Goal: Task Accomplishment & Management: Complete application form

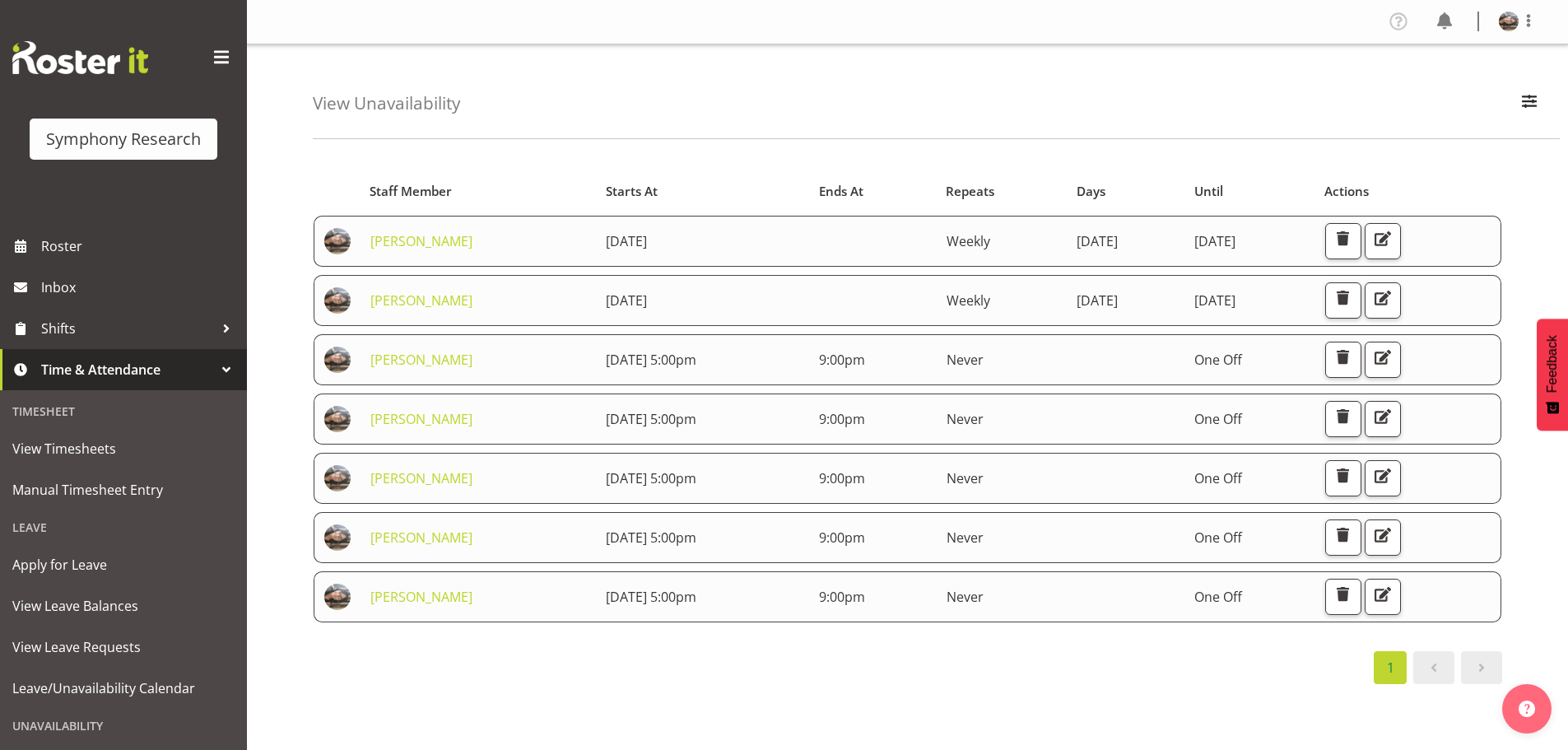
drag, startPoint x: 630, startPoint y: 663, endPoint x: 580, endPoint y: 640, distance: 55.0
click at [627, 663] on div "1" at bounding box center [908, 667] width 1189 height 33
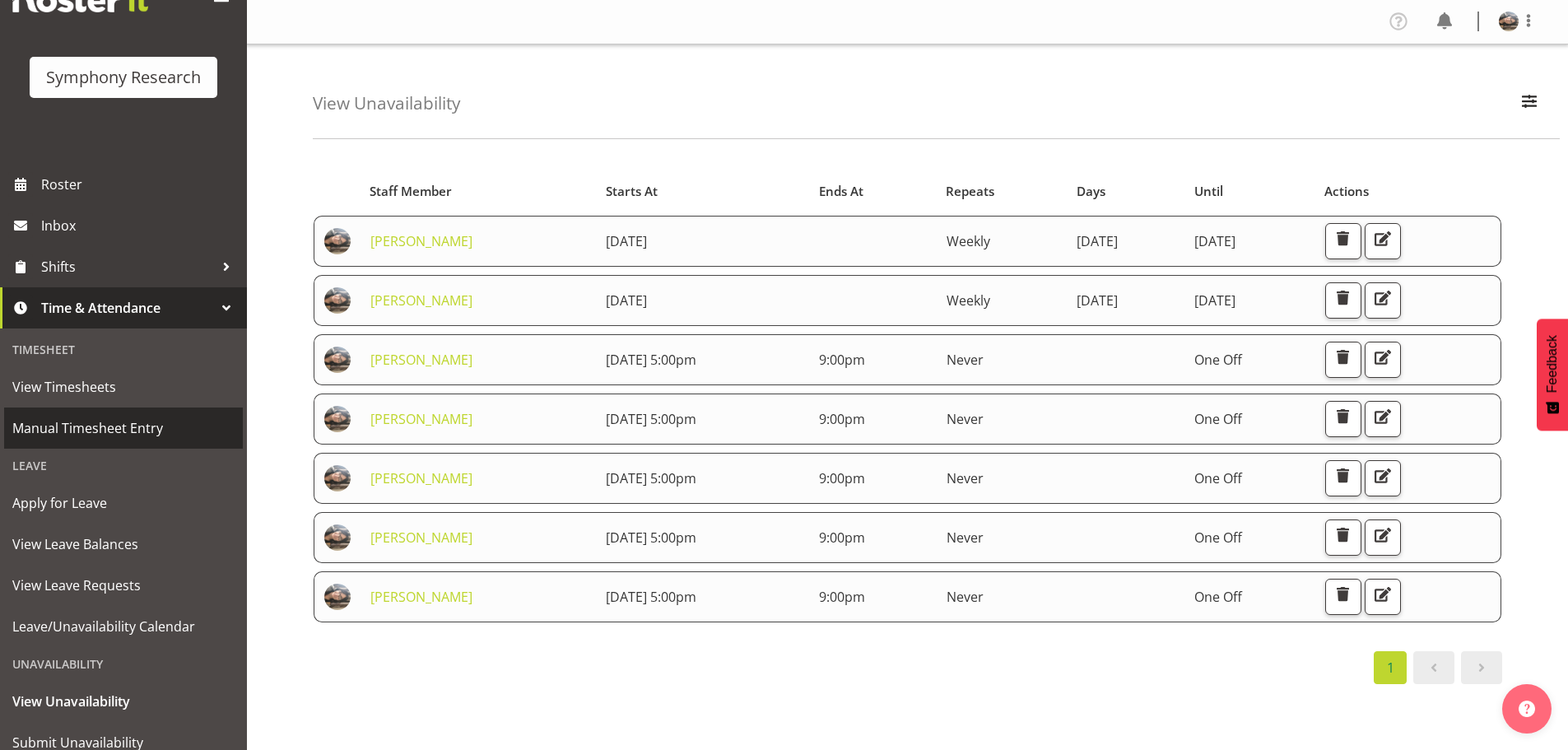
scroll to position [38, 0]
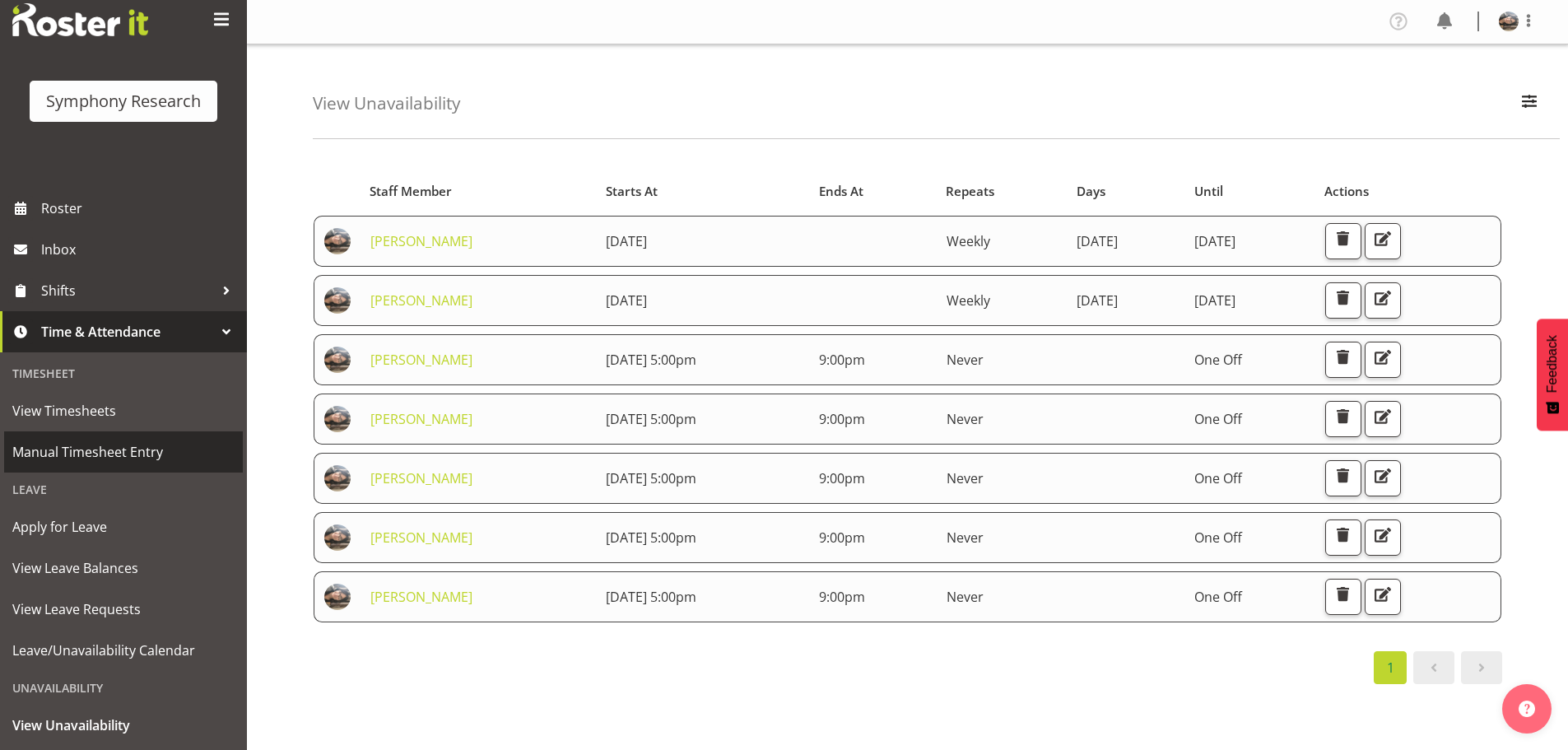
click at [73, 446] on span "Manual Timesheet Entry" at bounding box center [123, 452] width 223 height 24
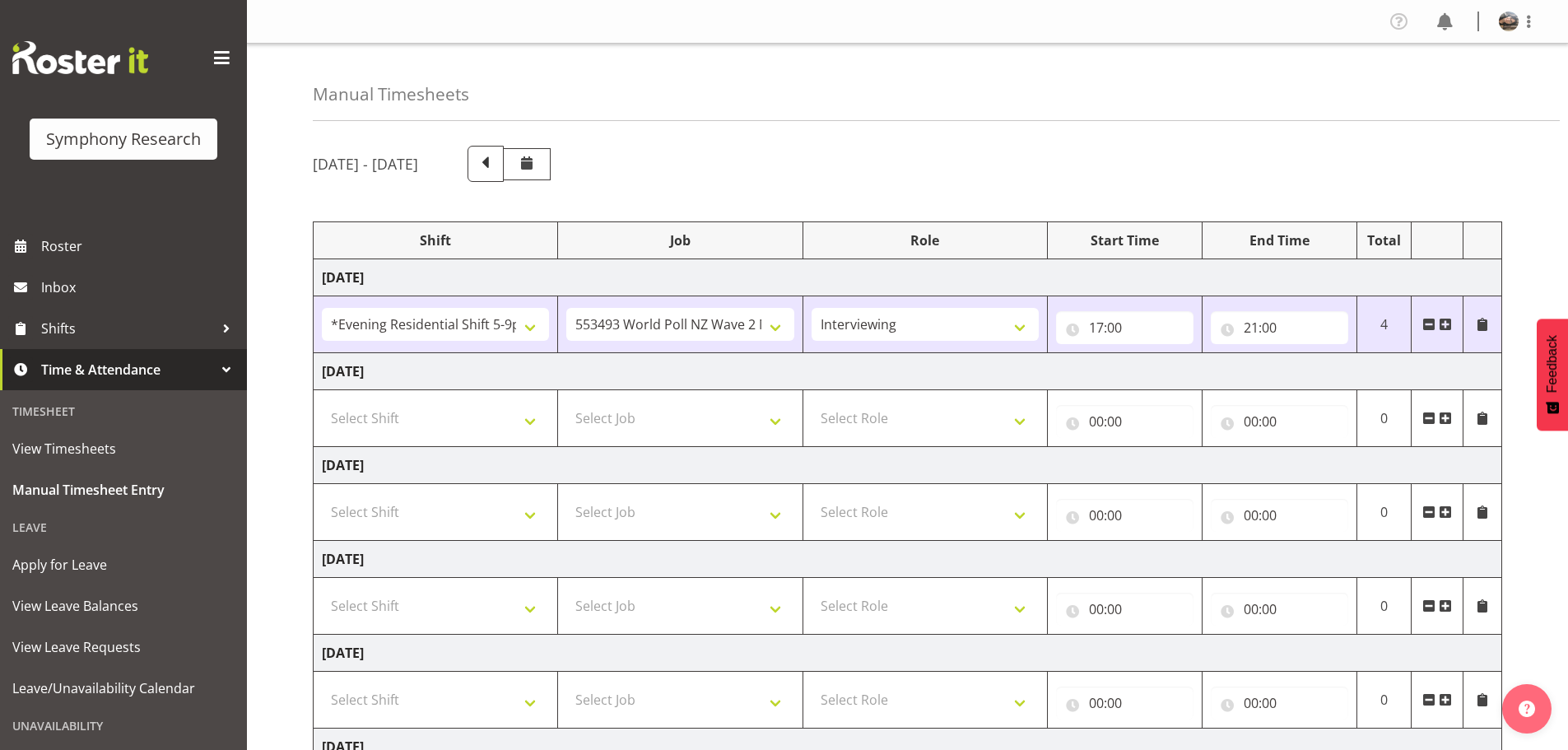
select select "48116"
select select "10527"
select select "47"
click at [525, 510] on select "Select Shift !!Weekend Residential (Roster IT Shift Label) *Business 9/10am ~ 4…" at bounding box center [436, 512] width 227 height 33
select select "48116"
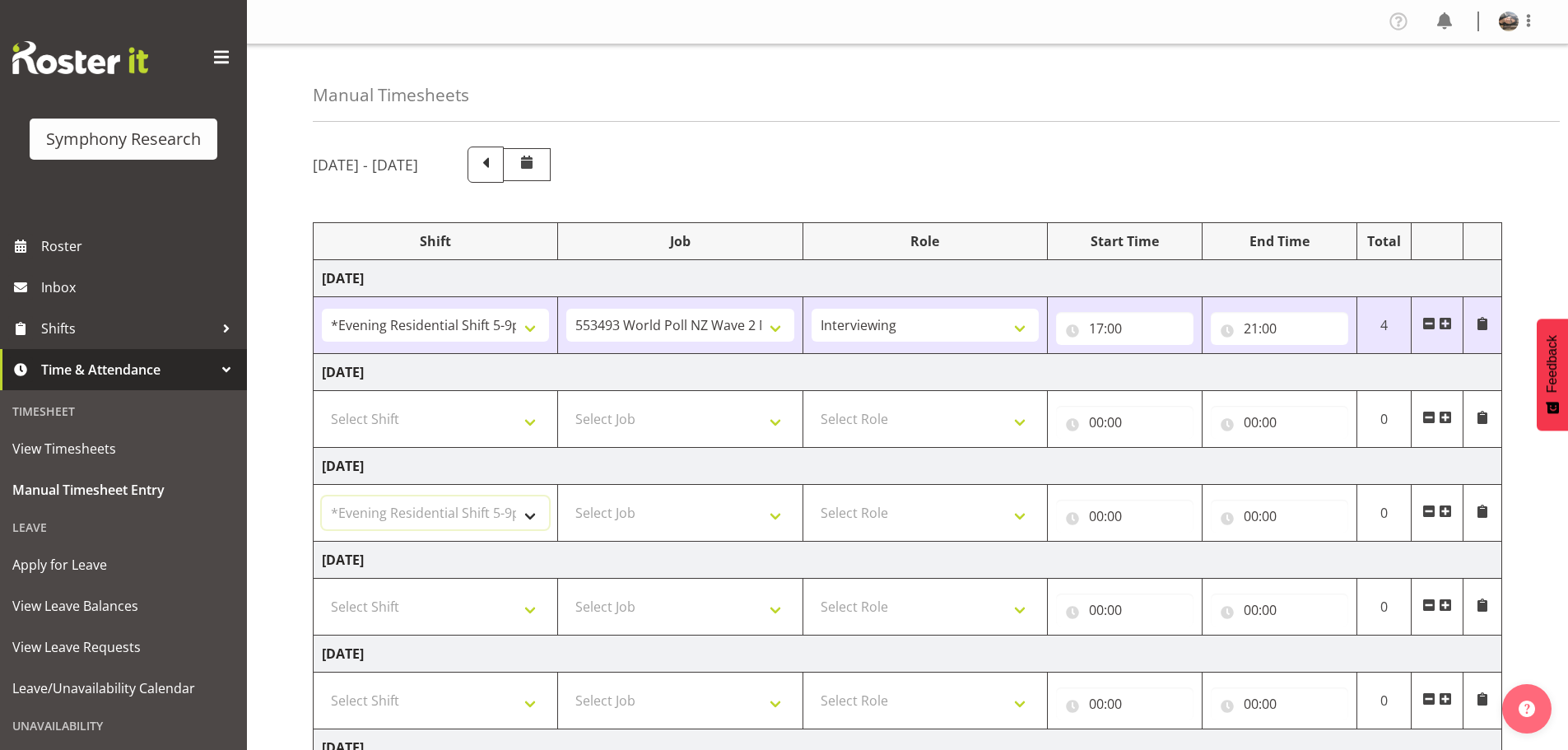
click at [322, 496] on select "Select Shift !!Weekend Residential (Roster IT Shift Label) *Business 9/10am ~ 4…" at bounding box center [436, 512] width 227 height 33
click at [444, 136] on div "September 15th - September 21st 2025 Shift Job Role Start Time End Time Total M…" at bounding box center [940, 572] width 1255 height 876
click at [778, 515] on select "Select Job 550060 IF Admin 553492 World Poll Aus Wave 2 Main 2025 553493 World …" at bounding box center [680, 512] width 227 height 33
select select "10527"
click at [567, 496] on select "Select Job 550060 IF Admin 553492 World Poll Aus Wave 2 Main 2025 553493 World …" at bounding box center [680, 512] width 227 height 33
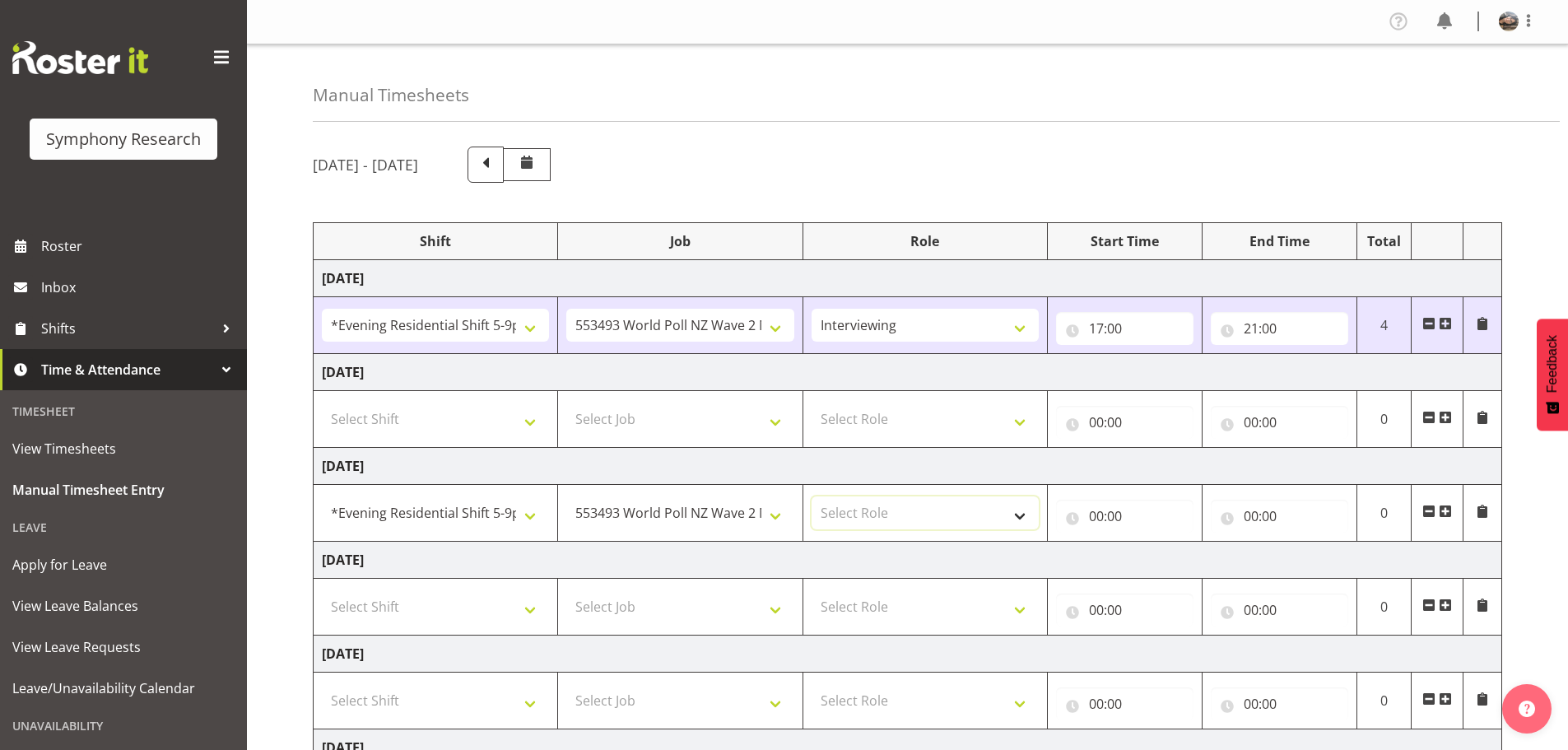
click at [1021, 516] on select "Select Role Briefing Interviewing" at bounding box center [925, 512] width 227 height 33
select select "47"
click at [812, 496] on select "Select Role Briefing Interviewing" at bounding box center [925, 512] width 227 height 33
click at [1091, 516] on input "00:00" at bounding box center [1125, 516] width 137 height 33
click at [1169, 555] on select "00 01 02 03 04 05 06 07 08 09 10 11 12 13 14 15 16 17 18 19 20 21 22 23" at bounding box center [1168, 559] width 37 height 33
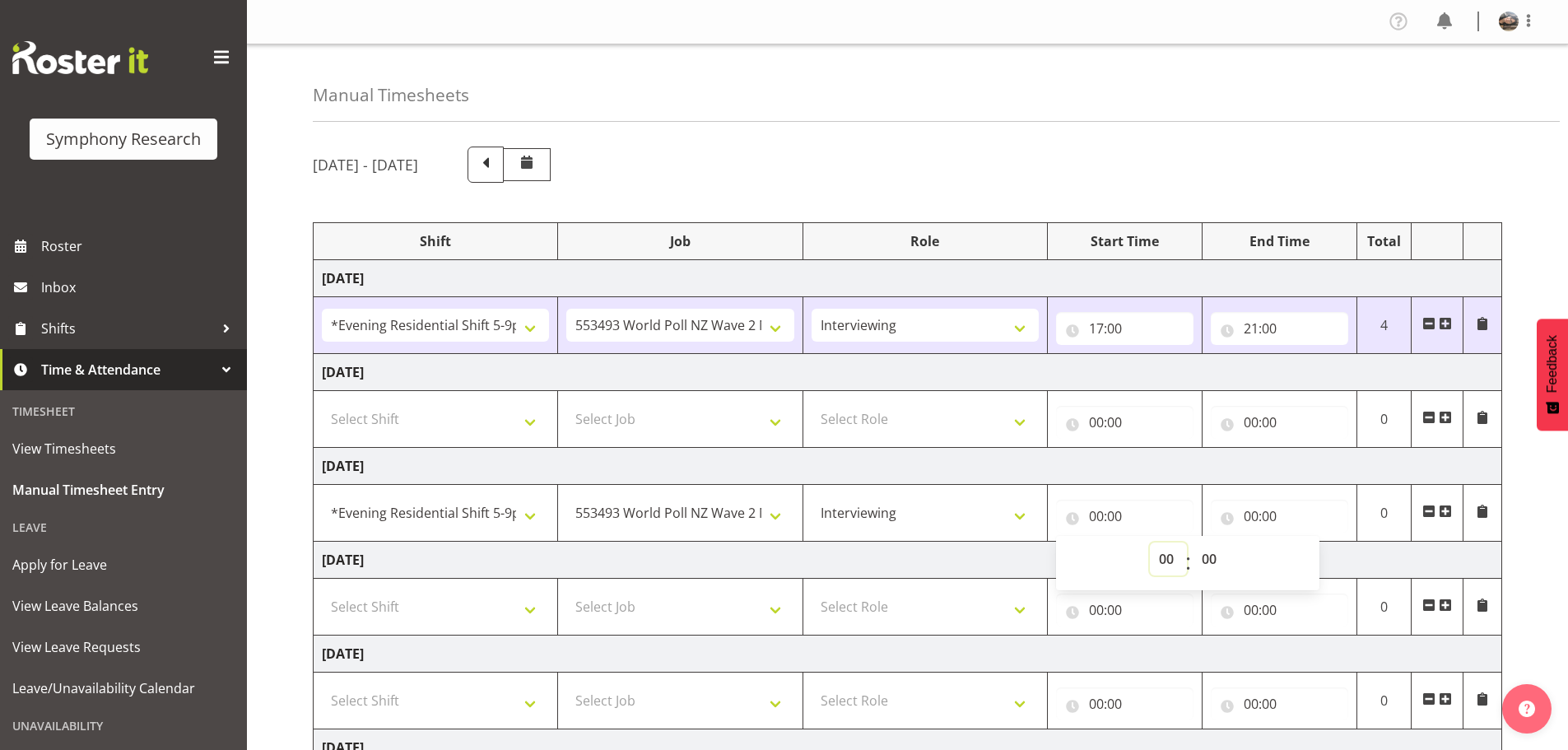
select select "17"
click at [1150, 543] on select "00 01 02 03 04 05 06 07 08 09 10 11 12 13 14 15 16 17 18 19 20 21 22 23" at bounding box center [1168, 559] width 37 height 33
type input "17:00"
click at [1252, 513] on input "00:00" at bounding box center [1280, 516] width 137 height 33
click at [1323, 558] on select "00 01 02 03 04 05 06 07 08 09 10 11 12 13 14 15 16 17 18 19 20 21 22 23" at bounding box center [1323, 559] width 37 height 33
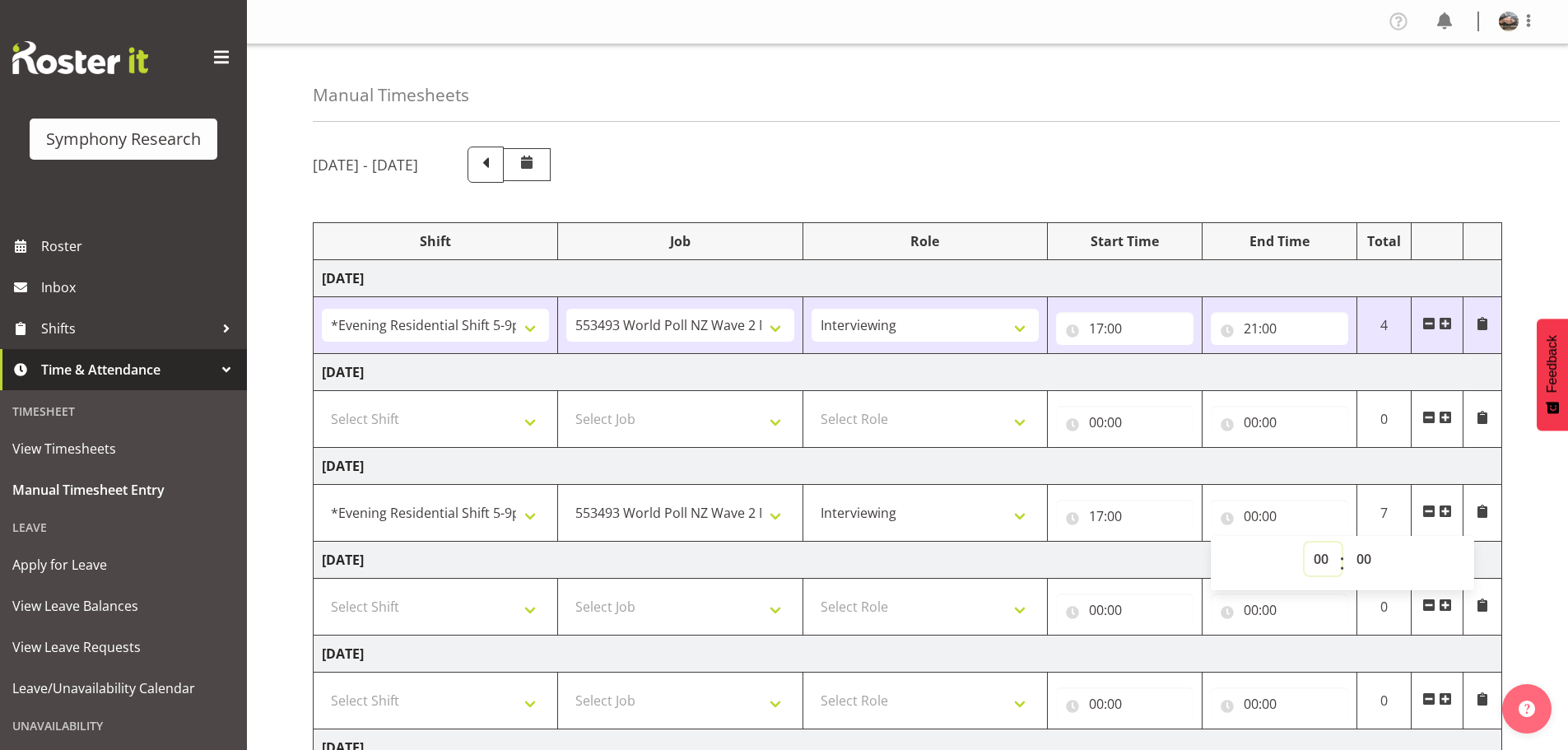
select select "21"
click at [1305, 543] on select "00 01 02 03 04 05 06 07 08 09 10 11 12 13 14 15 16 17 18 19 20 21 22 23" at bounding box center [1323, 559] width 37 height 33
type input "21:00"
click at [1081, 152] on div "September 15th - September 21st 2025" at bounding box center [908, 164] width 1189 height 37
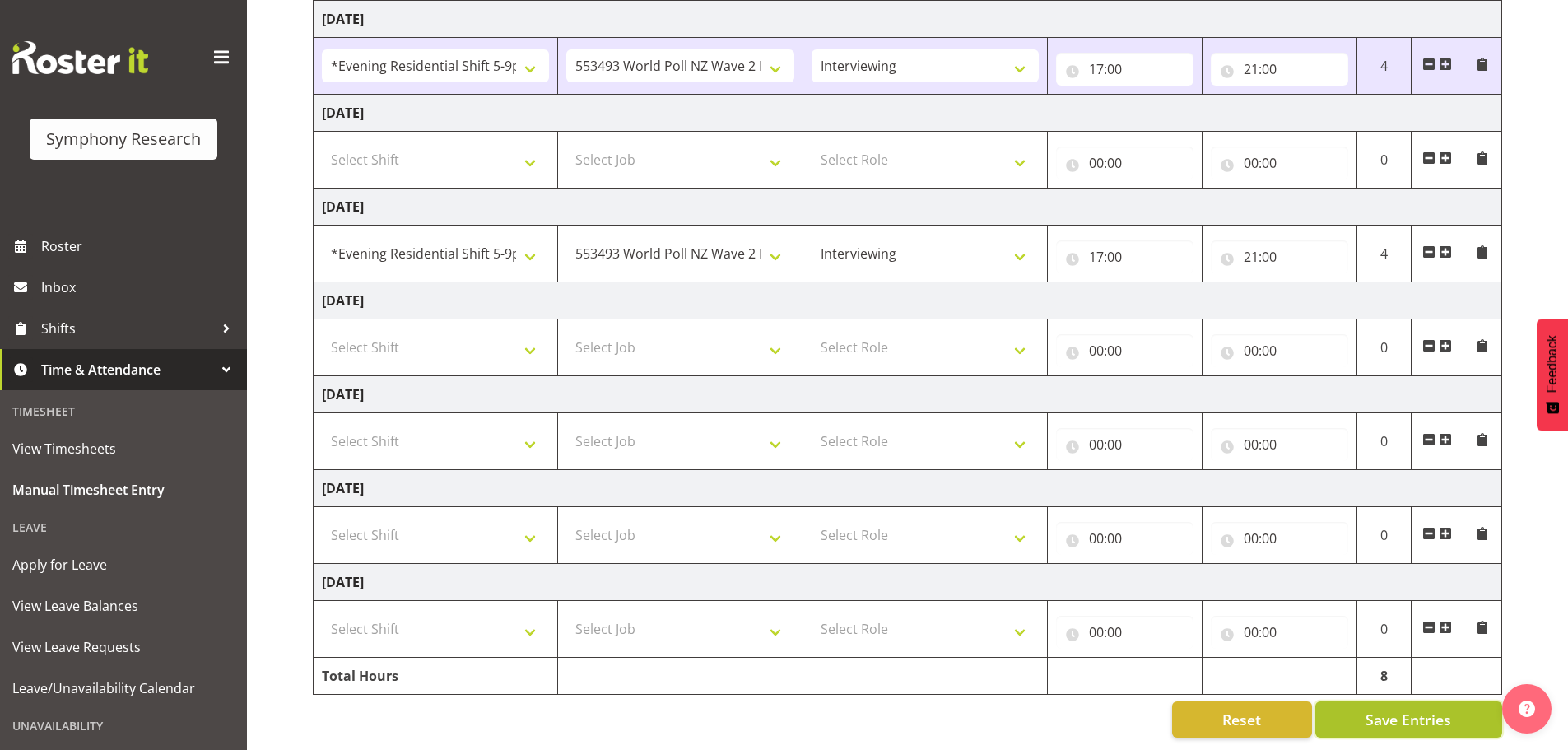
click at [1364, 703] on button "Save Entries" at bounding box center [1408, 720] width 187 height 37
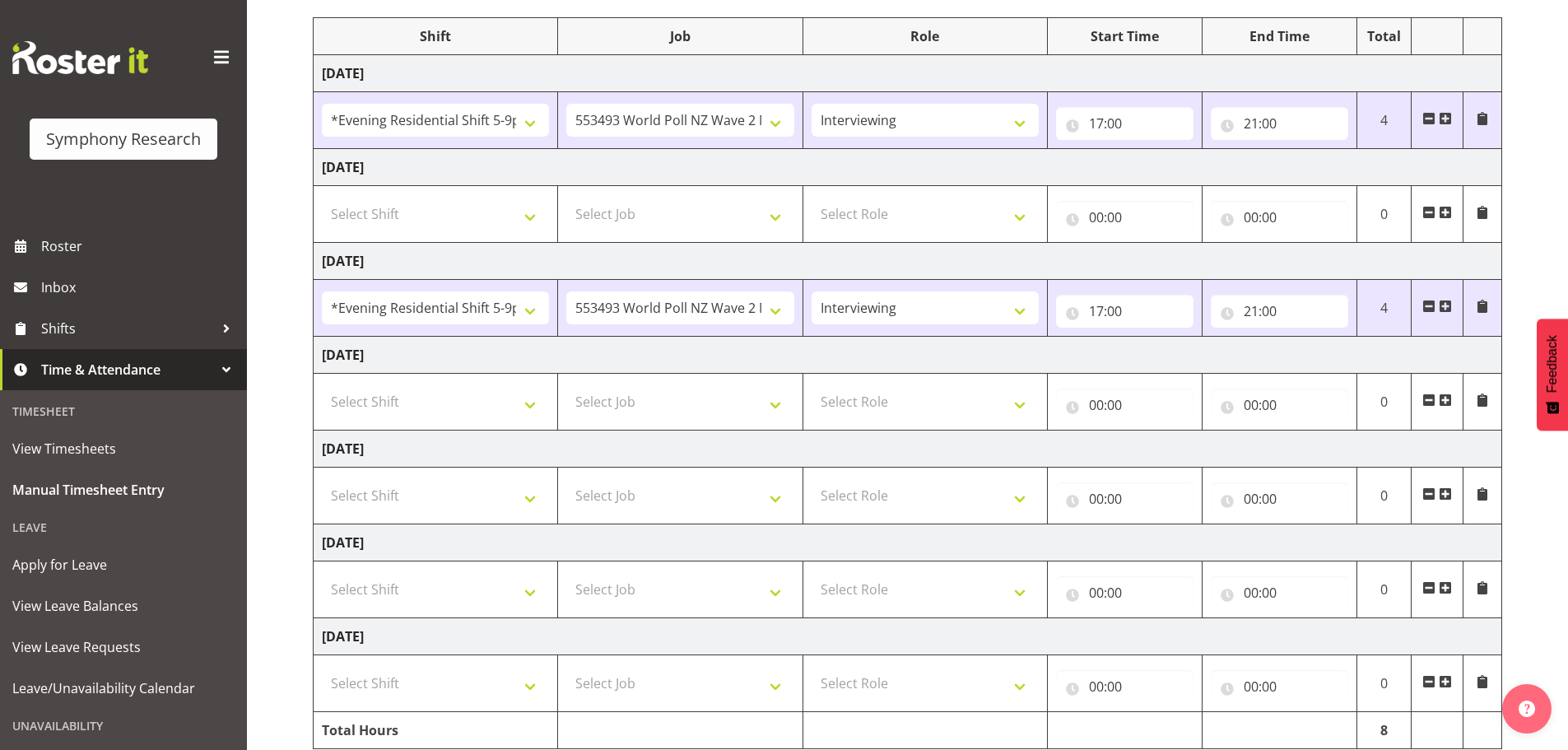
scroll to position [164, 0]
